Goal: Task Accomplishment & Management: Use online tool/utility

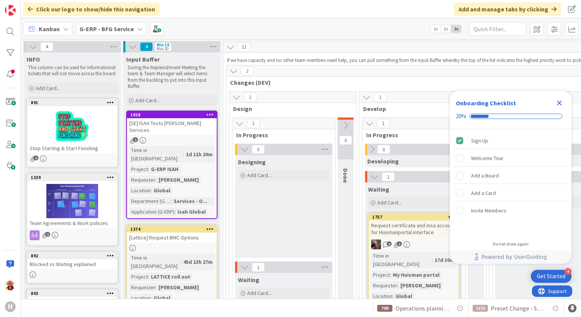
click at [559, 101] on icon "Close Checklist" at bounding box center [559, 103] width 5 height 5
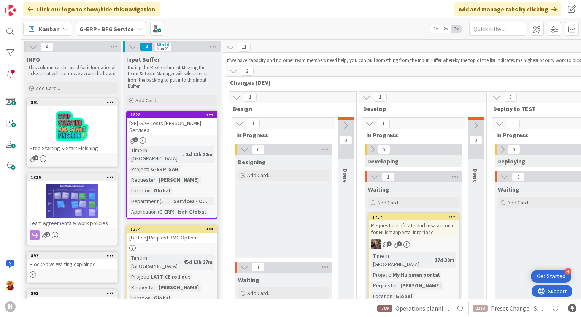
click at [124, 23] on div "G-ERP - BFG Service" at bounding box center [111, 29] width 70 height 14
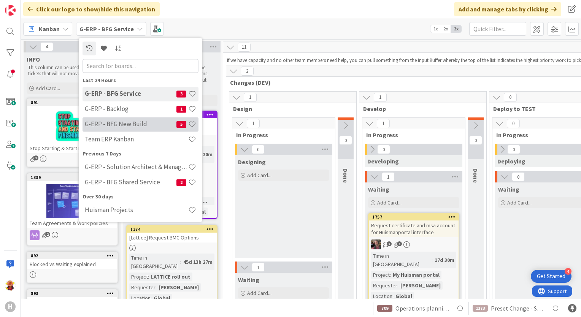
click at [124, 120] on h4 "G-ERP - BFG New Build" at bounding box center [131, 124] width 92 height 8
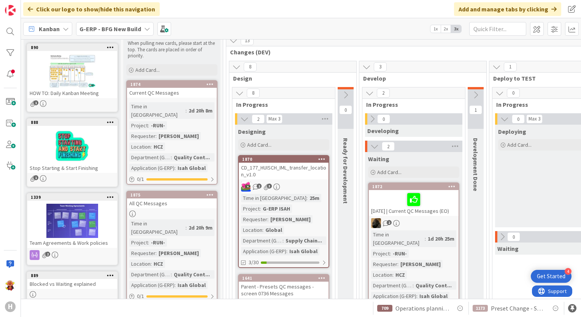
scroll to position [76, 0]
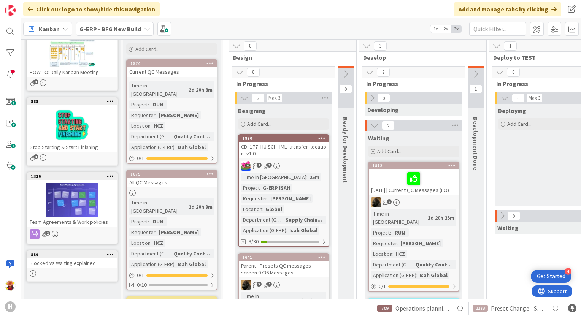
click at [307, 158] on link "1870 CD_177_HUISCH_IML_transfer_location_v1.0 2 3 Time in [GEOGRAPHIC_DATA] : 2…" at bounding box center [283, 190] width 91 height 113
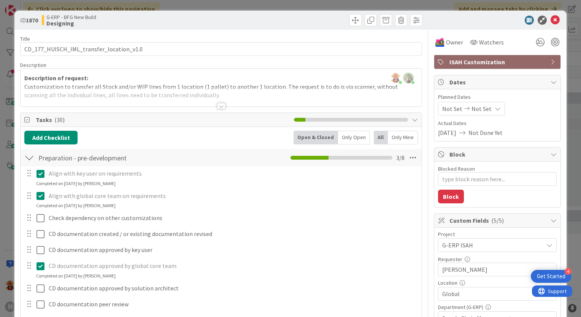
click at [220, 113] on div "Tasks ( 30 )" at bounding box center [221, 120] width 401 height 14
type textarea "x"
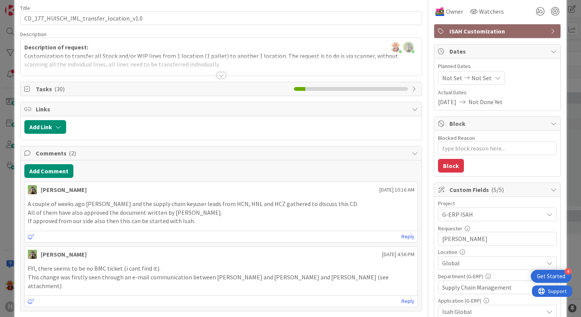
scroll to position [38, 0]
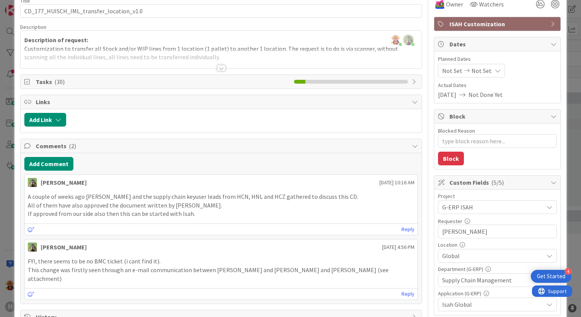
click at [217, 68] on div at bounding box center [221, 68] width 8 height 6
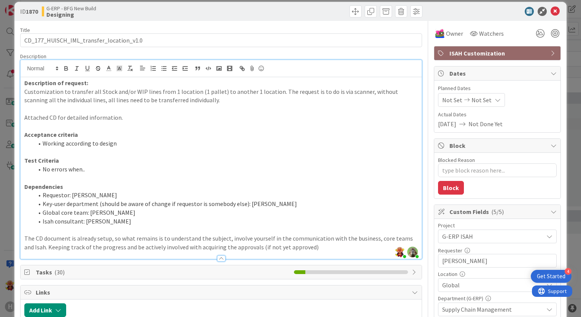
scroll to position [0, 0]
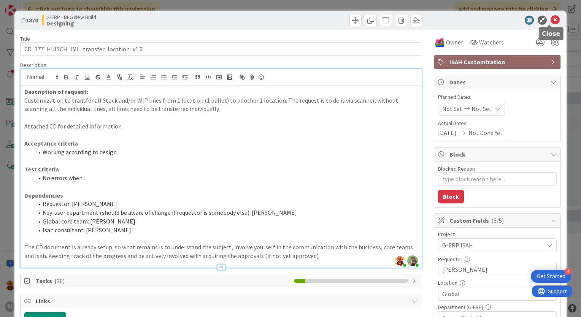
click at [550, 18] on icon at bounding box center [554, 20] width 9 height 9
